Goal: Information Seeking & Learning: Learn about a topic

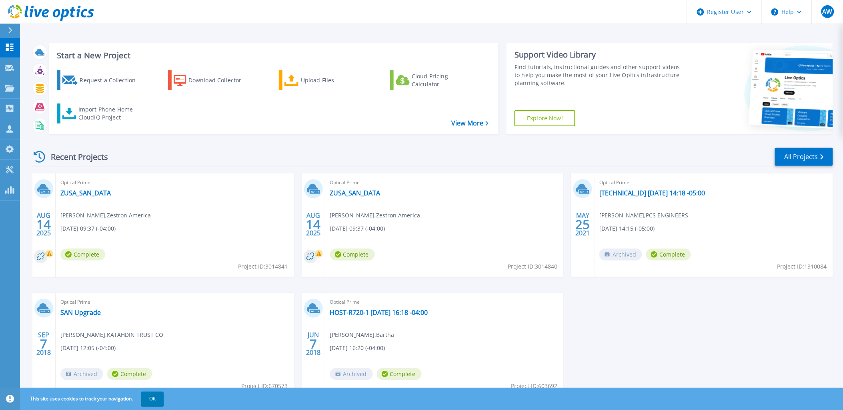
click at [443, 11] on header "Register User Help AW Dell User [PERSON_NAME] [PERSON_NAME][EMAIL_ADDRESS][PERS…" at bounding box center [421, 12] width 843 height 24
click at [821, 143] on div "Recent Projects All Projects [DATE] Optical Prime ZUSA_SAN_DATA [PERSON_NAME] ,…" at bounding box center [432, 280] width 802 height 278
click at [815, 156] on link "All Projects" at bounding box center [804, 157] width 58 height 18
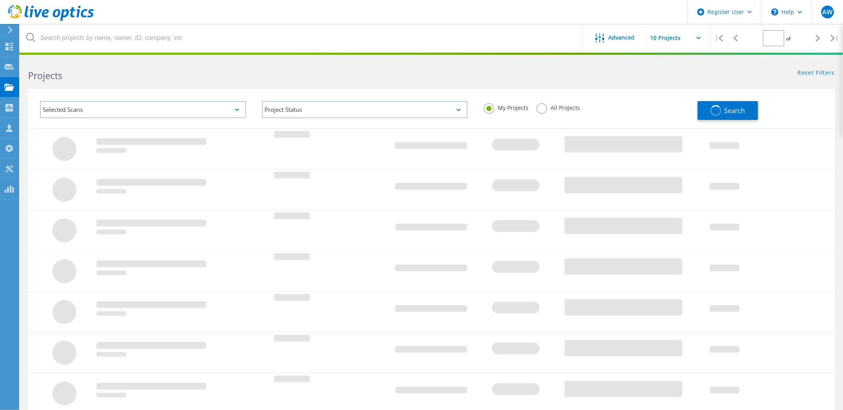
type input "1"
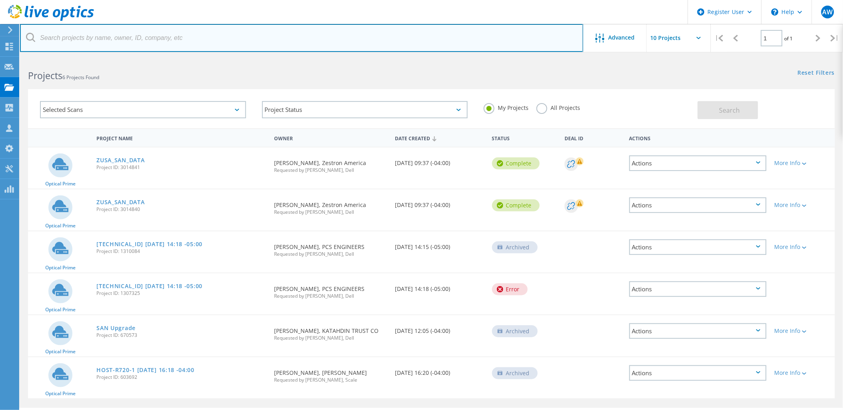
click at [126, 38] on input "text" at bounding box center [301, 38] width 563 height 28
type input "zestron"
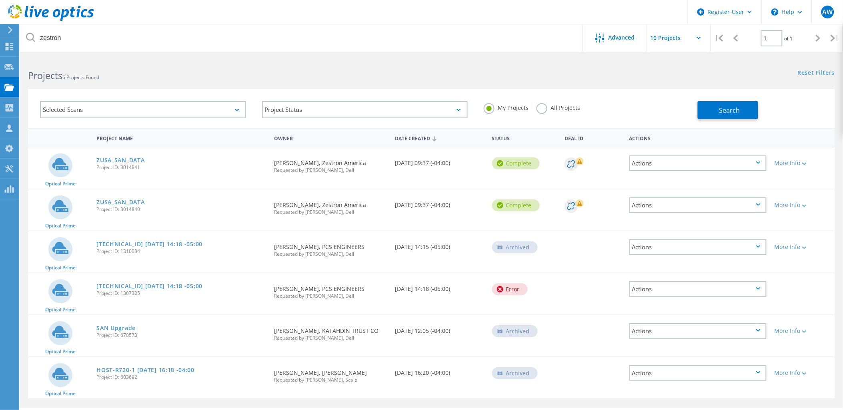
click at [548, 107] on label "All Projects" at bounding box center [558, 107] width 44 height 8
click at [0, 0] on input "All Projects" at bounding box center [0, 0] width 0 height 0
click at [749, 101] on button "Search" at bounding box center [727, 110] width 60 height 18
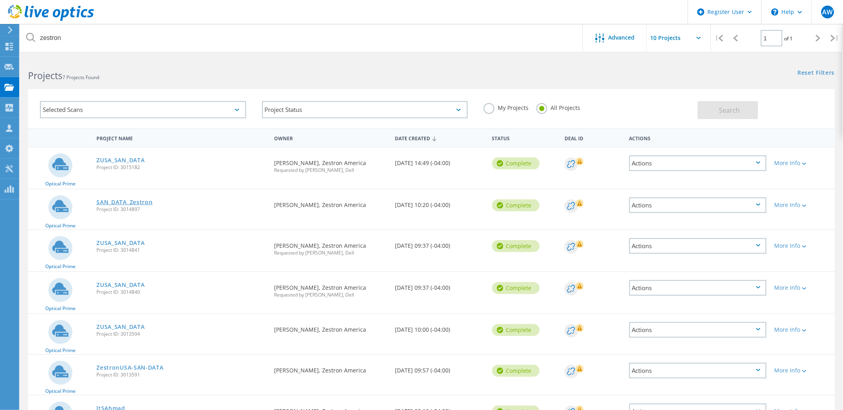
click at [140, 200] on link "SAN_DATA_Zestron" at bounding box center [124, 203] width 56 height 6
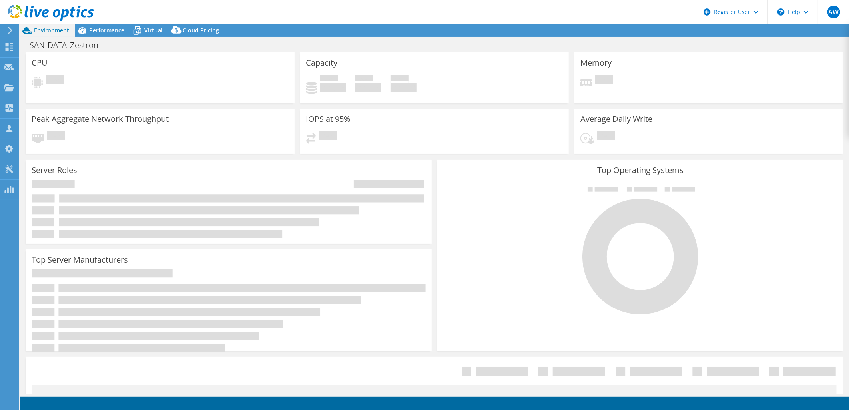
select select "USD"
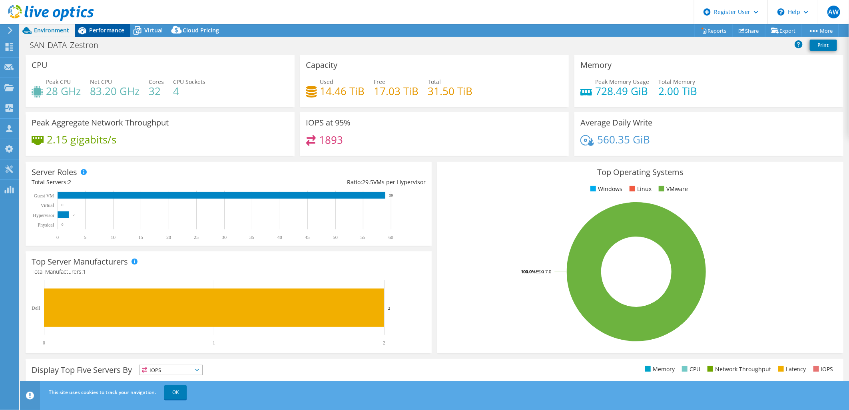
click at [106, 32] on span "Performance" at bounding box center [106, 30] width 35 height 8
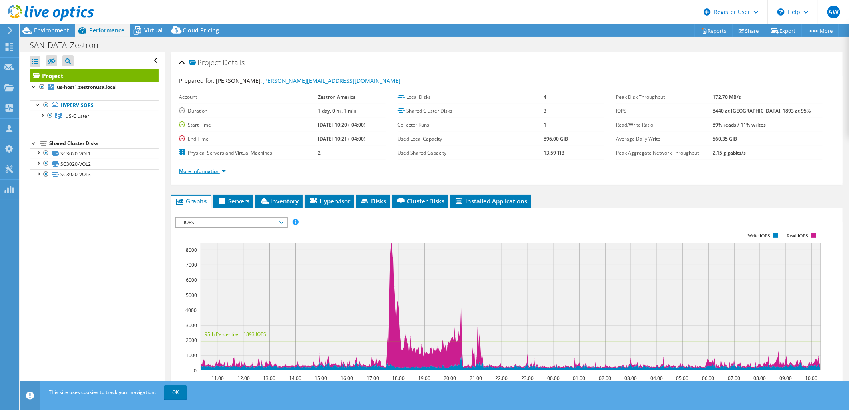
click at [225, 169] on link "More Information" at bounding box center [202, 171] width 47 height 7
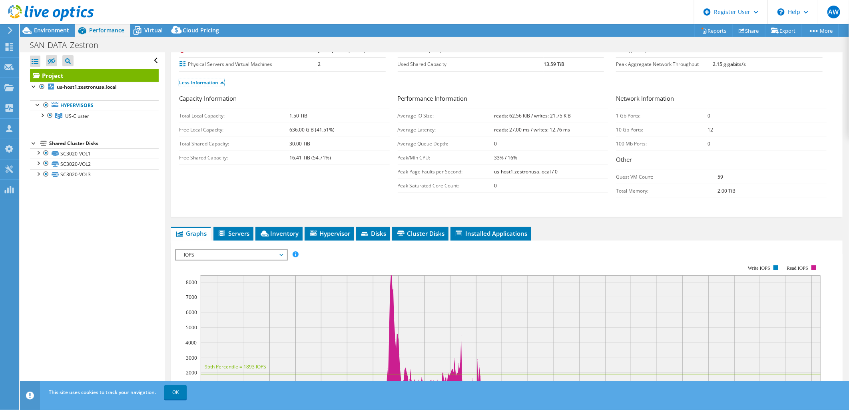
scroll to position [133, 0]
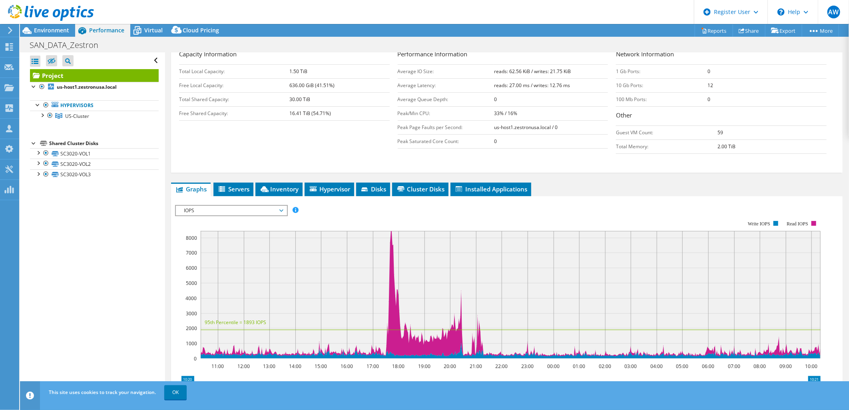
click at [254, 210] on span "IOPS" at bounding box center [231, 211] width 103 height 10
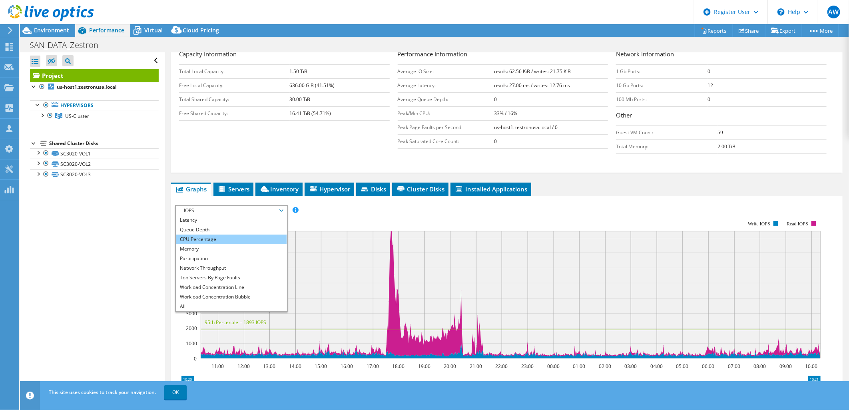
scroll to position [178, 0]
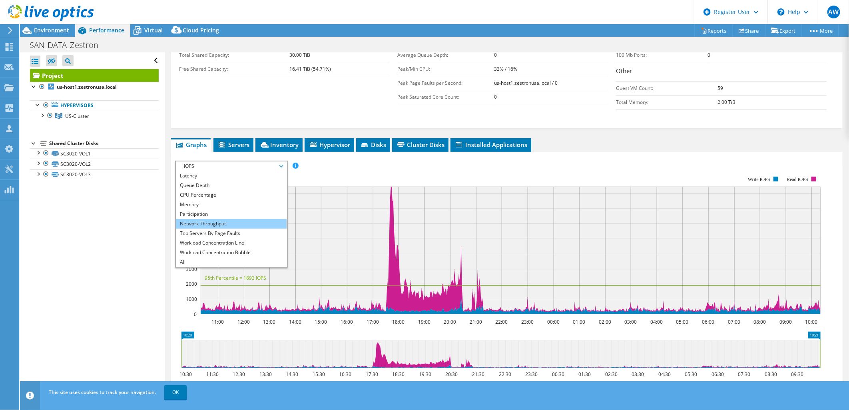
click at [247, 223] on li "Network Throughput" at bounding box center [231, 224] width 111 height 10
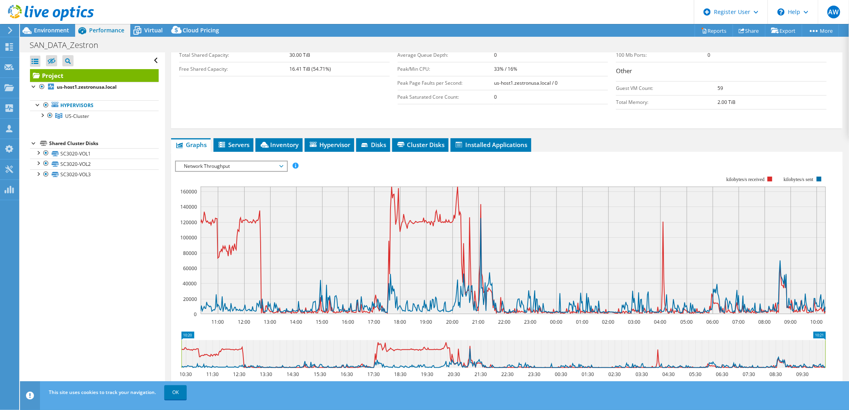
click at [273, 162] on span "Network Throughput" at bounding box center [231, 167] width 103 height 10
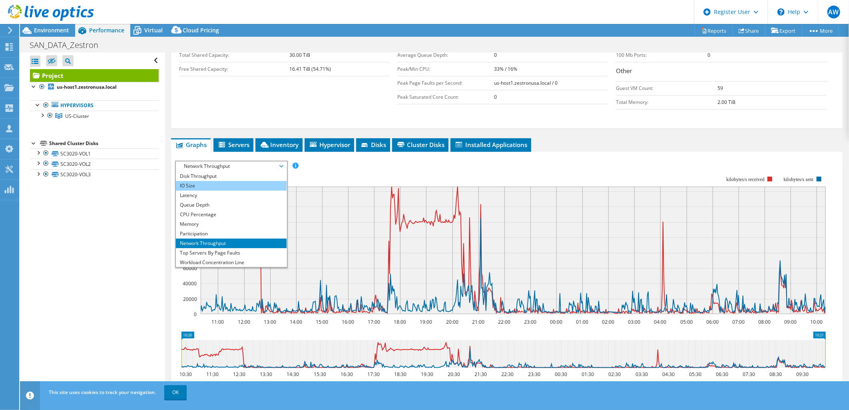
scroll to position [0, 0]
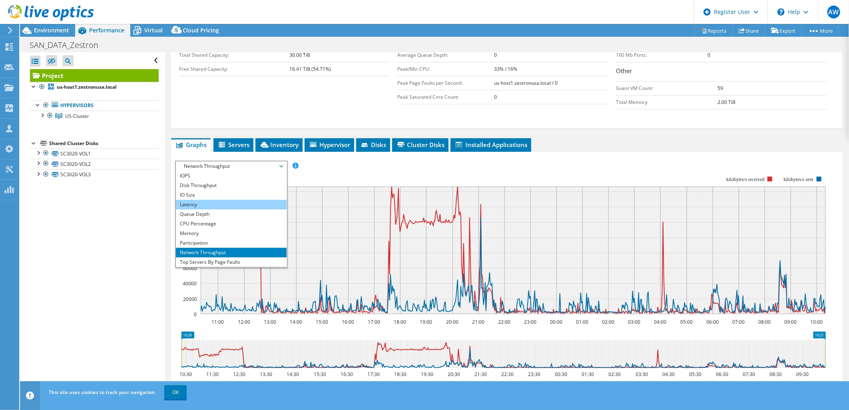
click at [263, 202] on li "Latency" at bounding box center [231, 205] width 111 height 10
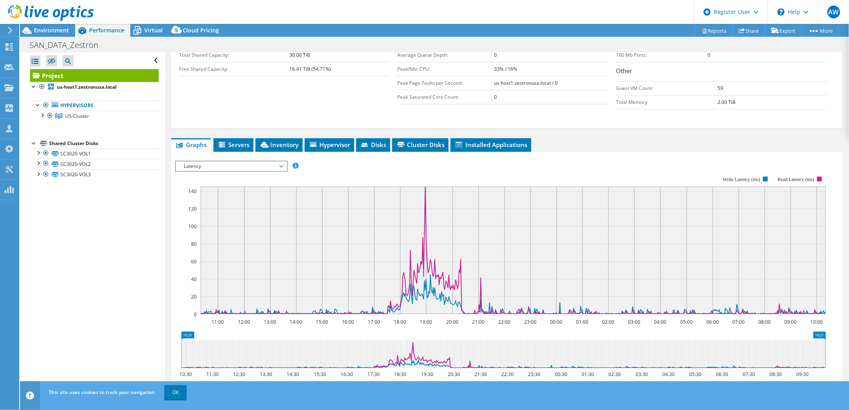
click at [318, 161] on div "IOPS Disk Throughput IO Size Latency Queue Depth CPU Percentage Memory Page Fau…" at bounding box center [507, 297] width 664 height 273
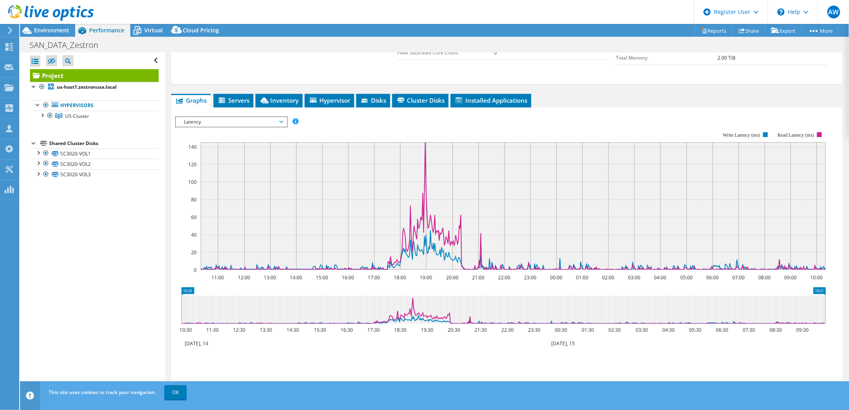
click at [418, 108] on div "IOPS Disk Throughput IO Size Latency Queue Depth CPU Percentage Memory Page Fau…" at bounding box center [507, 249] width 664 height 282
click at [281, 117] on span "Latency" at bounding box center [231, 122] width 103 height 10
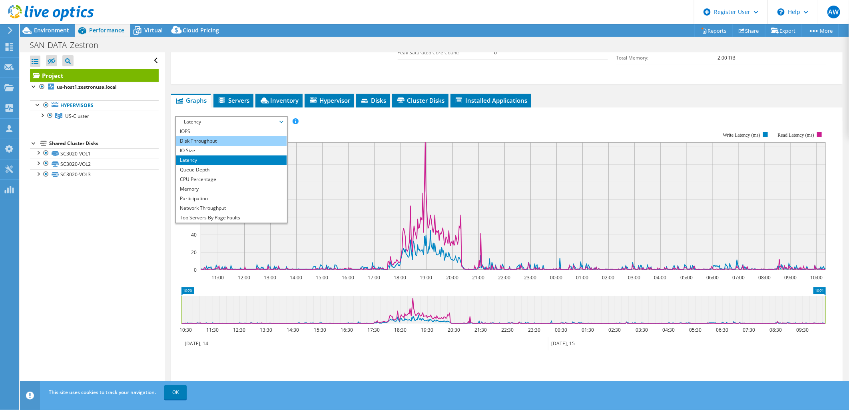
scroll to position [178, 0]
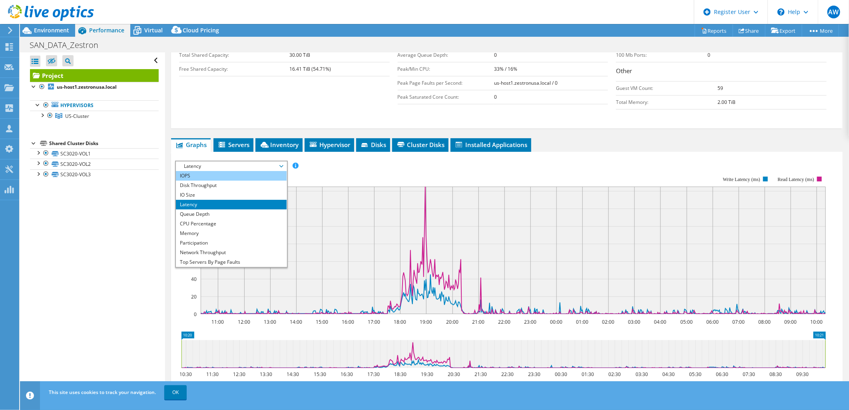
click at [244, 175] on li "IOPS" at bounding box center [231, 176] width 111 height 10
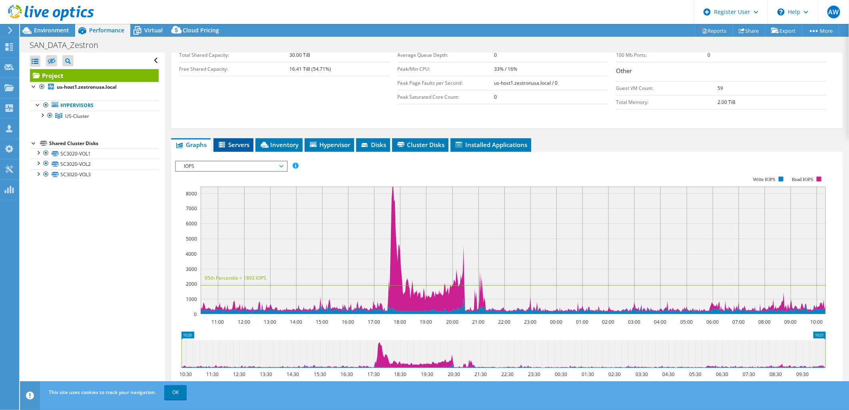
click at [232, 145] on span "Servers" at bounding box center [234, 145] width 32 height 8
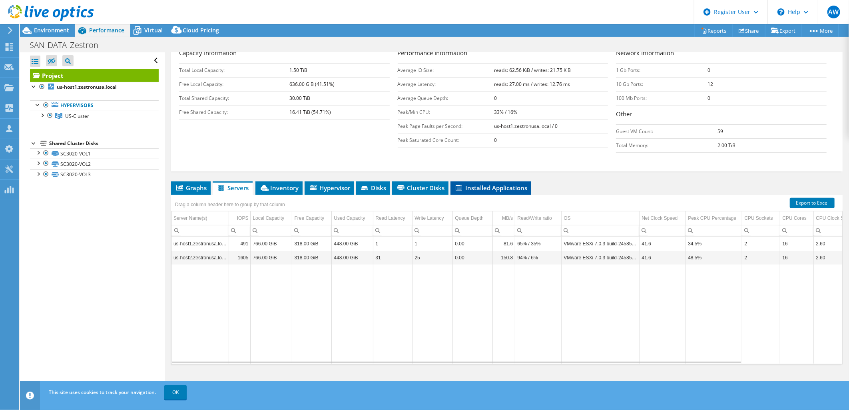
scroll to position [134, 0]
click at [295, 189] on span "Inventory" at bounding box center [279, 188] width 39 height 8
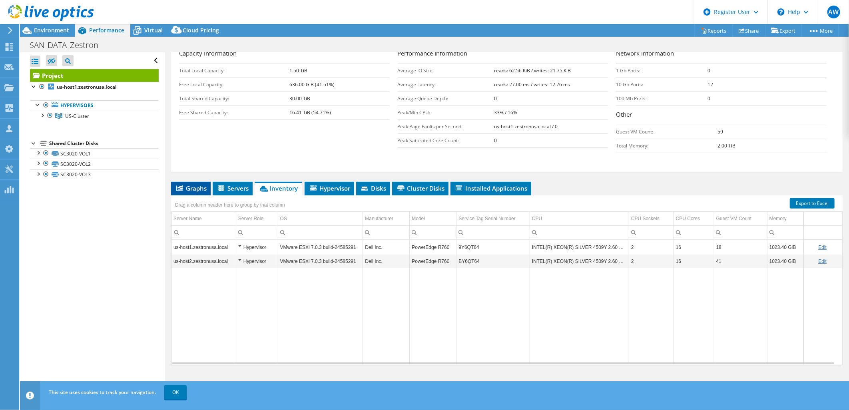
click at [195, 182] on li "Graphs" at bounding box center [191, 189] width 40 height 14
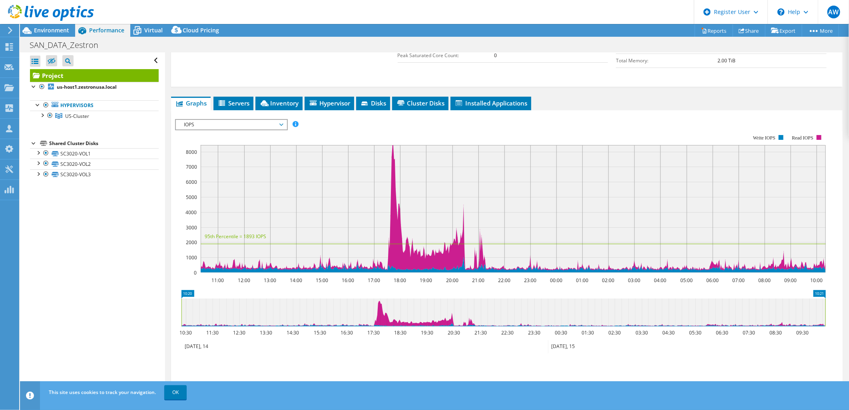
scroll to position [223, 0]
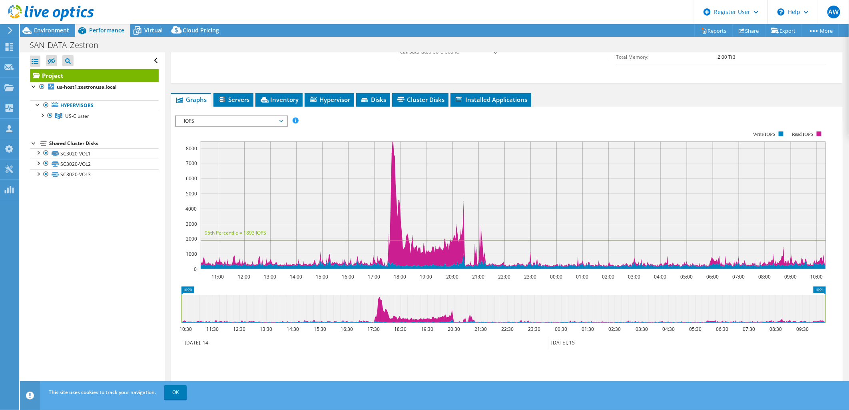
click at [222, 118] on span "IOPS" at bounding box center [231, 121] width 103 height 10
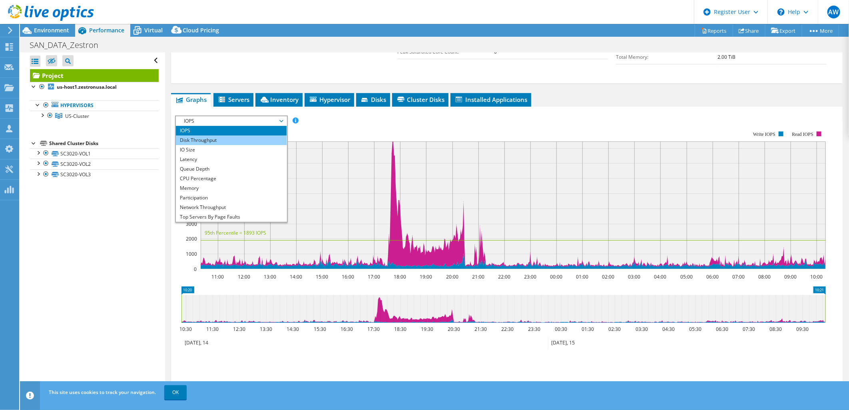
scroll to position [29, 0]
click at [255, 140] on li "Queue Depth" at bounding box center [231, 141] width 111 height 10
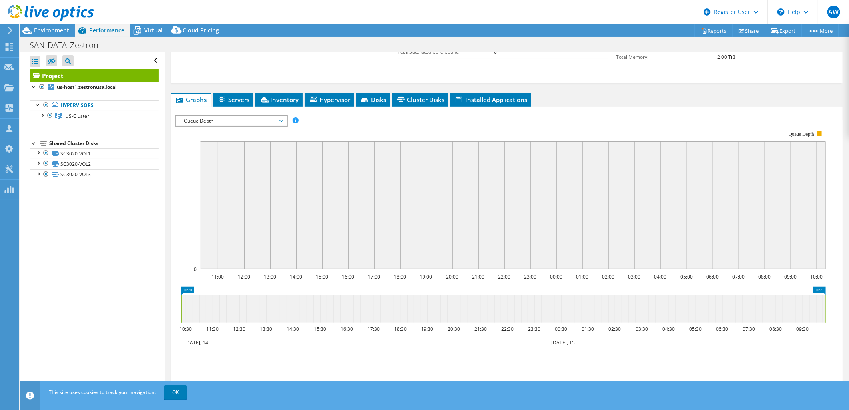
scroll to position [267, 0]
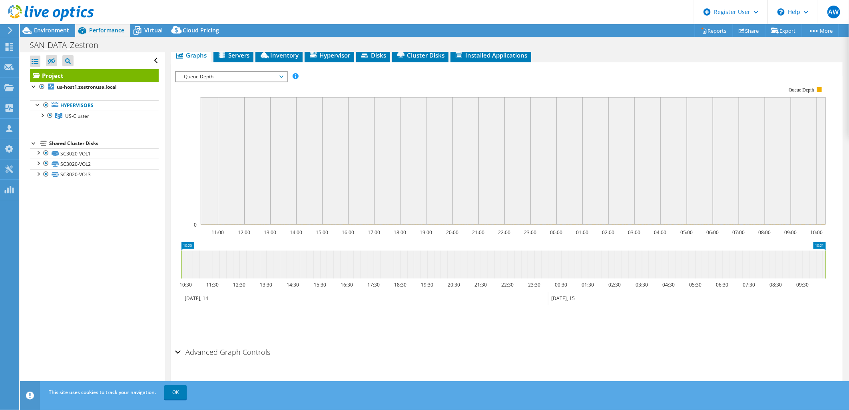
click at [254, 72] on span "Queue Depth" at bounding box center [231, 77] width 103 height 10
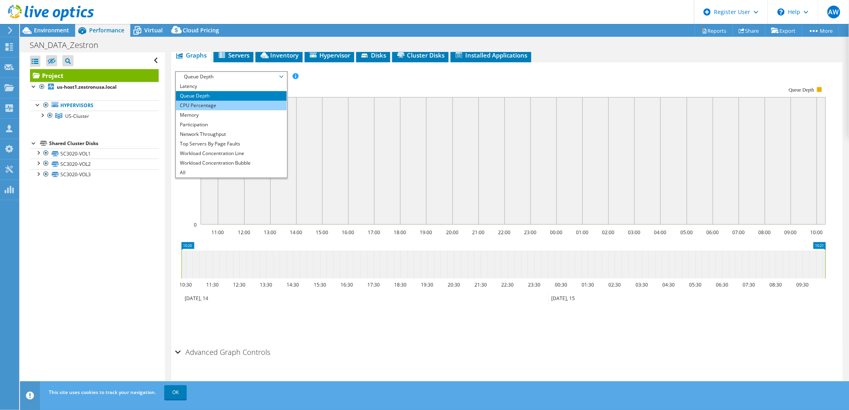
scroll to position [270, 0]
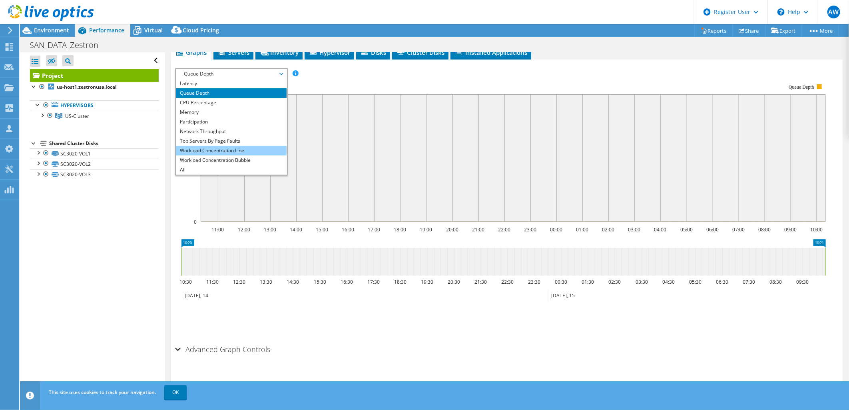
click at [251, 147] on li "Workload Concentration Line" at bounding box center [231, 151] width 111 height 10
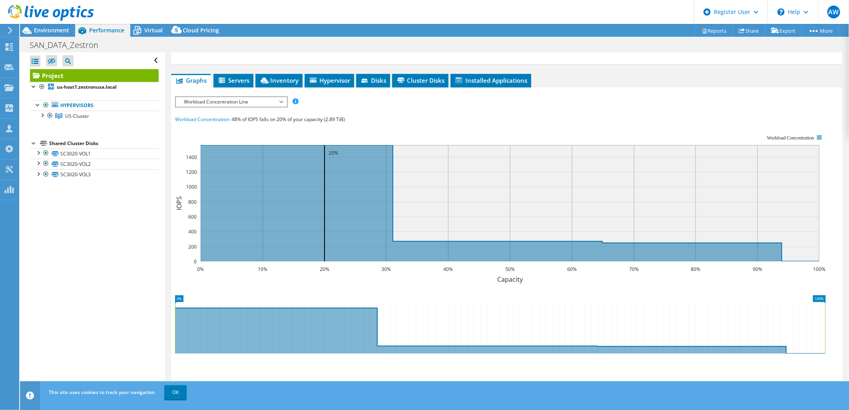
scroll to position [293, 0]
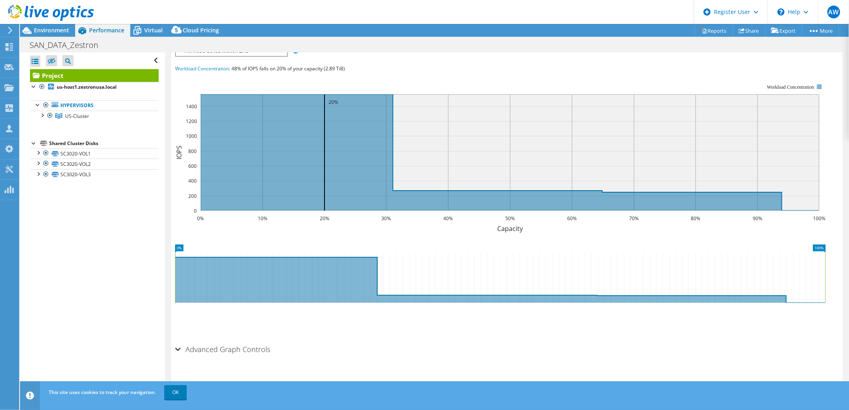
click at [269, 339] on div "IOPS Disk Throughput IO Size Latency Queue Depth CPU Percentage Memory Page Fau…" at bounding box center [507, 194] width 664 height 296
click at [258, 354] on h2 "Advanced Graph Controls" at bounding box center [222, 350] width 95 height 16
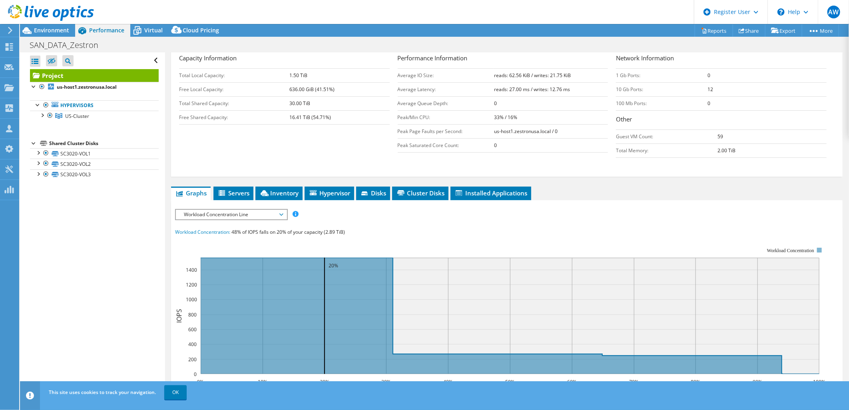
scroll to position [55, 0]
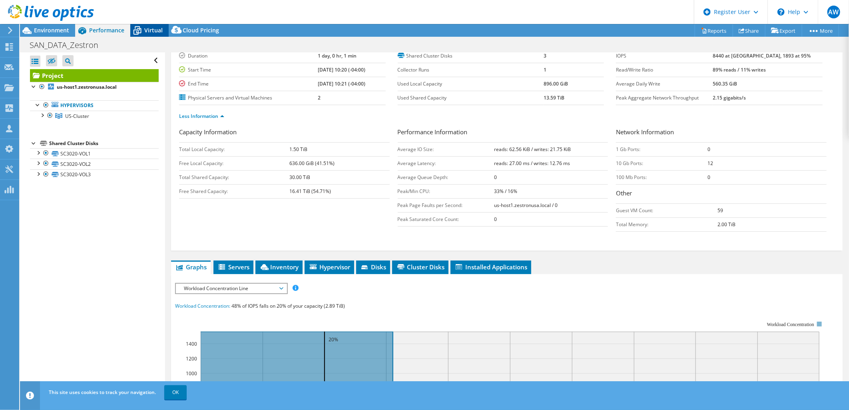
click at [148, 30] on span "Virtual" at bounding box center [153, 30] width 18 height 8
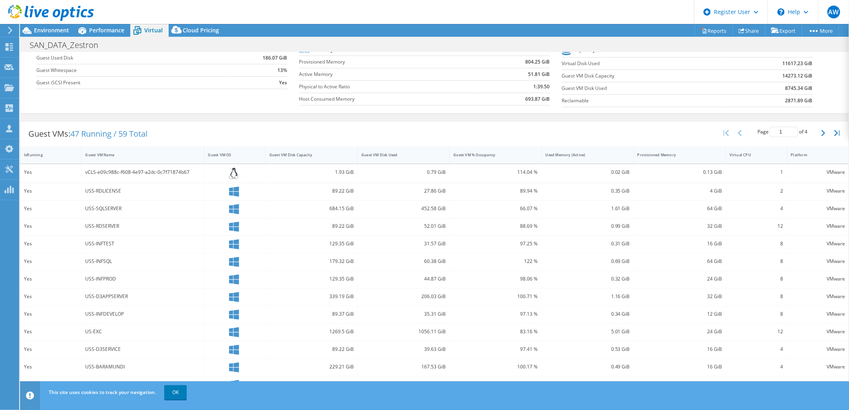
scroll to position [89, 0]
click at [283, 161] on div "Guest VM Disk Capacity" at bounding box center [312, 154] width 92 height 17
click at [287, 156] on div "Guest VM Disk Capacity" at bounding box center [307, 154] width 75 height 5
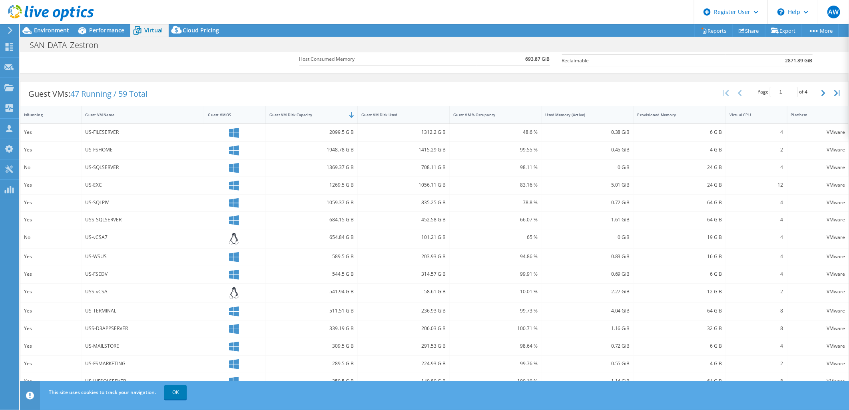
click at [201, 165] on div "US-SQLSERVER" at bounding box center [143, 168] width 123 height 17
click at [176, 393] on link "OK" at bounding box center [175, 393] width 22 height 14
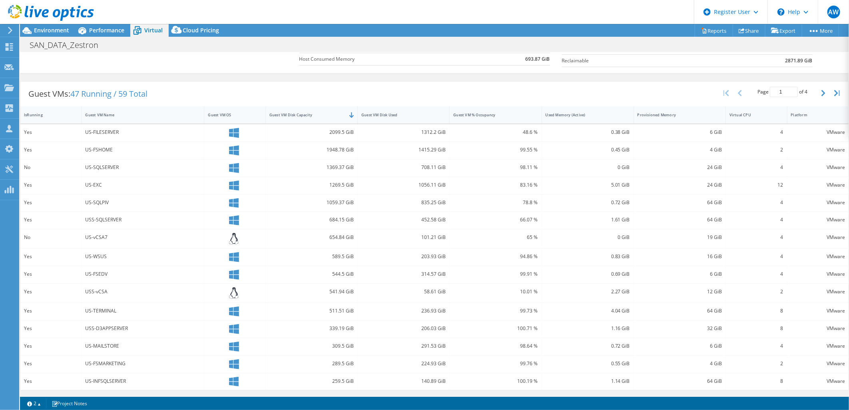
scroll to position [0, 0]
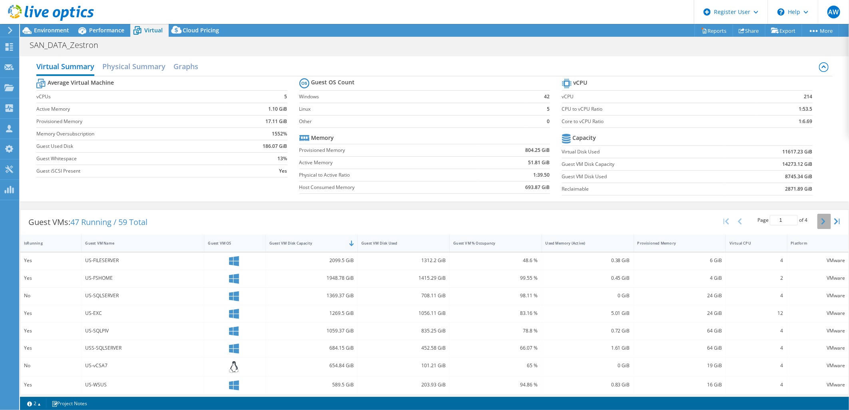
click at [818, 220] on button "button" at bounding box center [825, 221] width 14 height 15
type input "2"
